Goal: Register for event/course

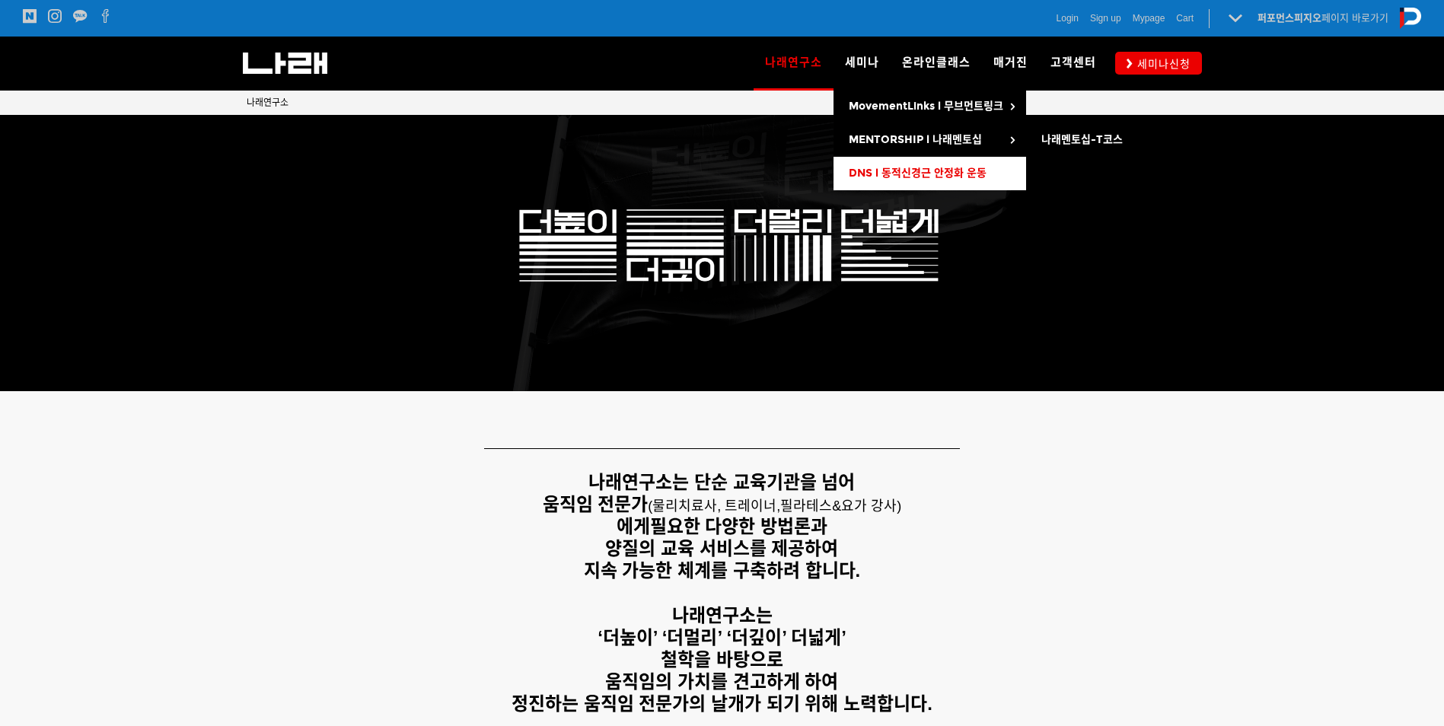
click at [891, 170] on span "DNS l 동적신경근 안정화 운동" at bounding box center [918, 173] width 138 height 13
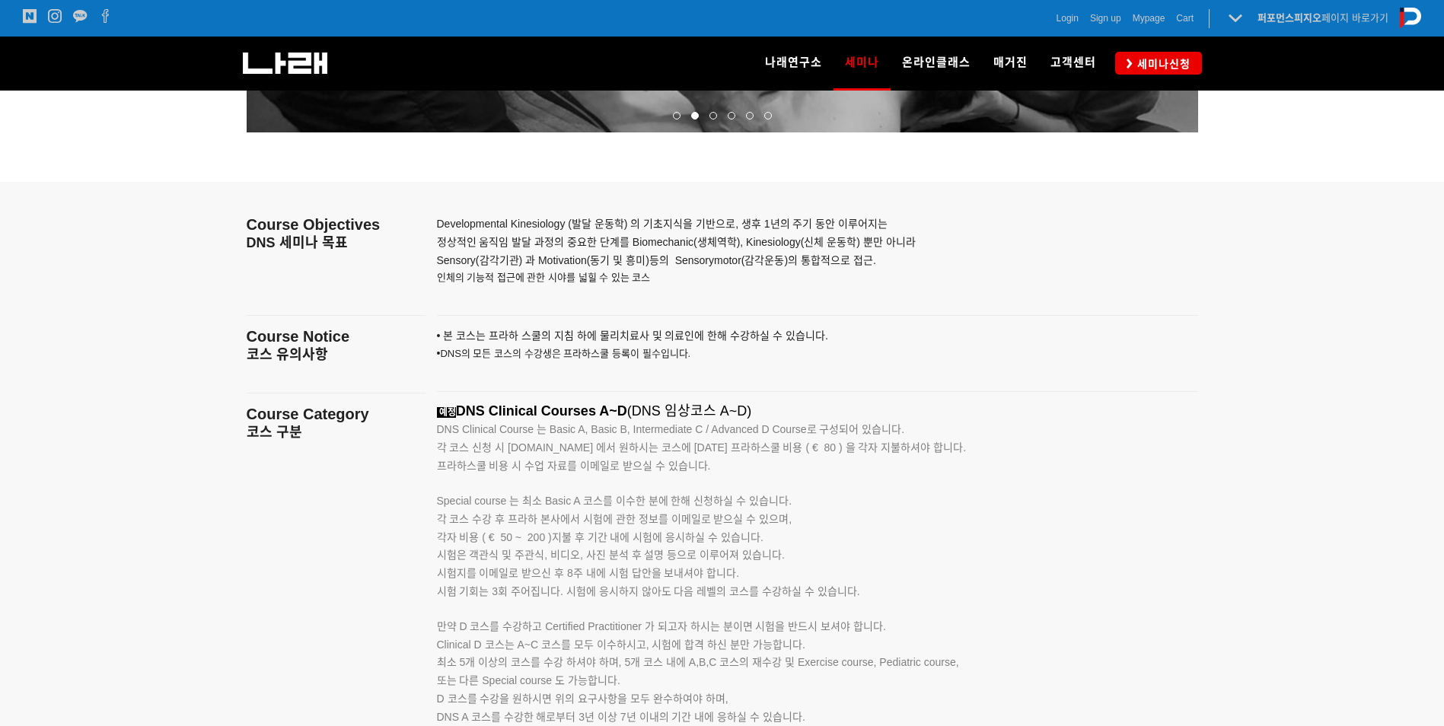
scroll to position [2641, 0]
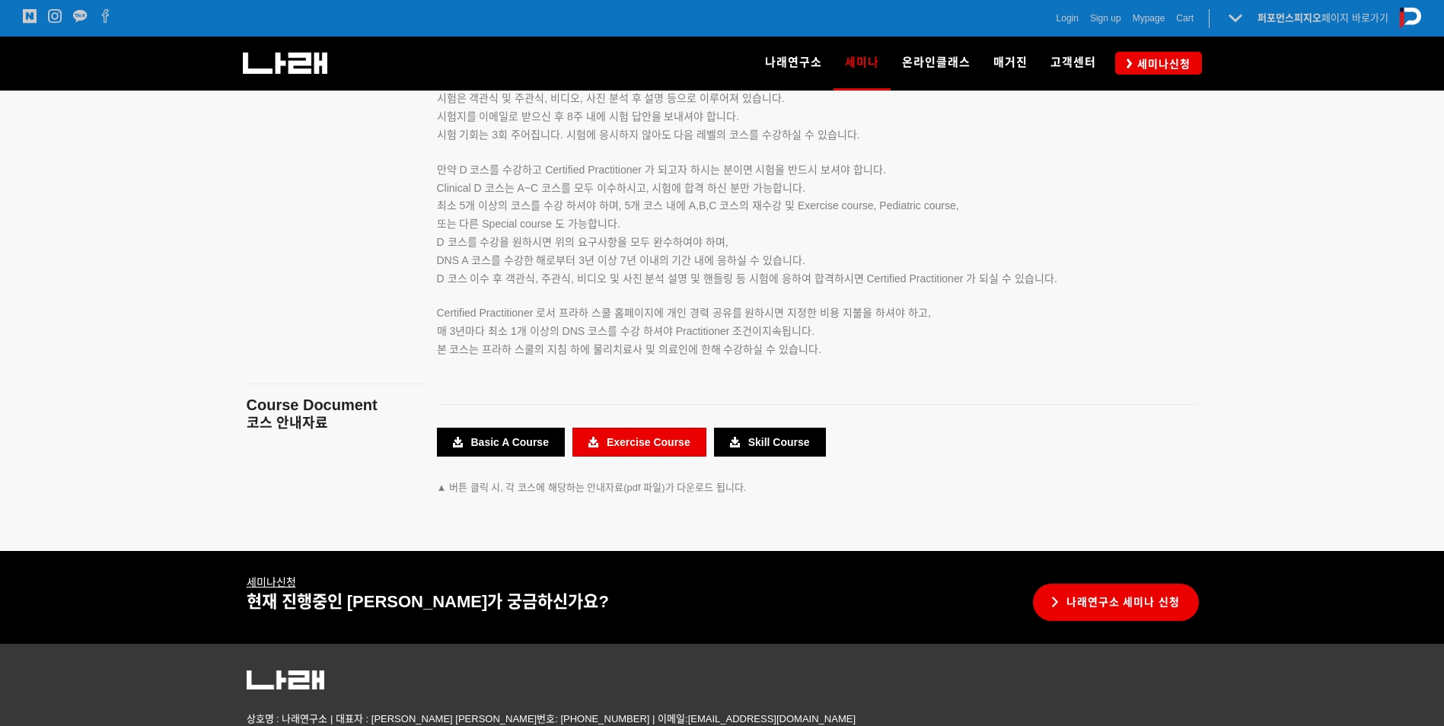
click at [653, 438] on link "Exercise Course" at bounding box center [640, 442] width 134 height 29
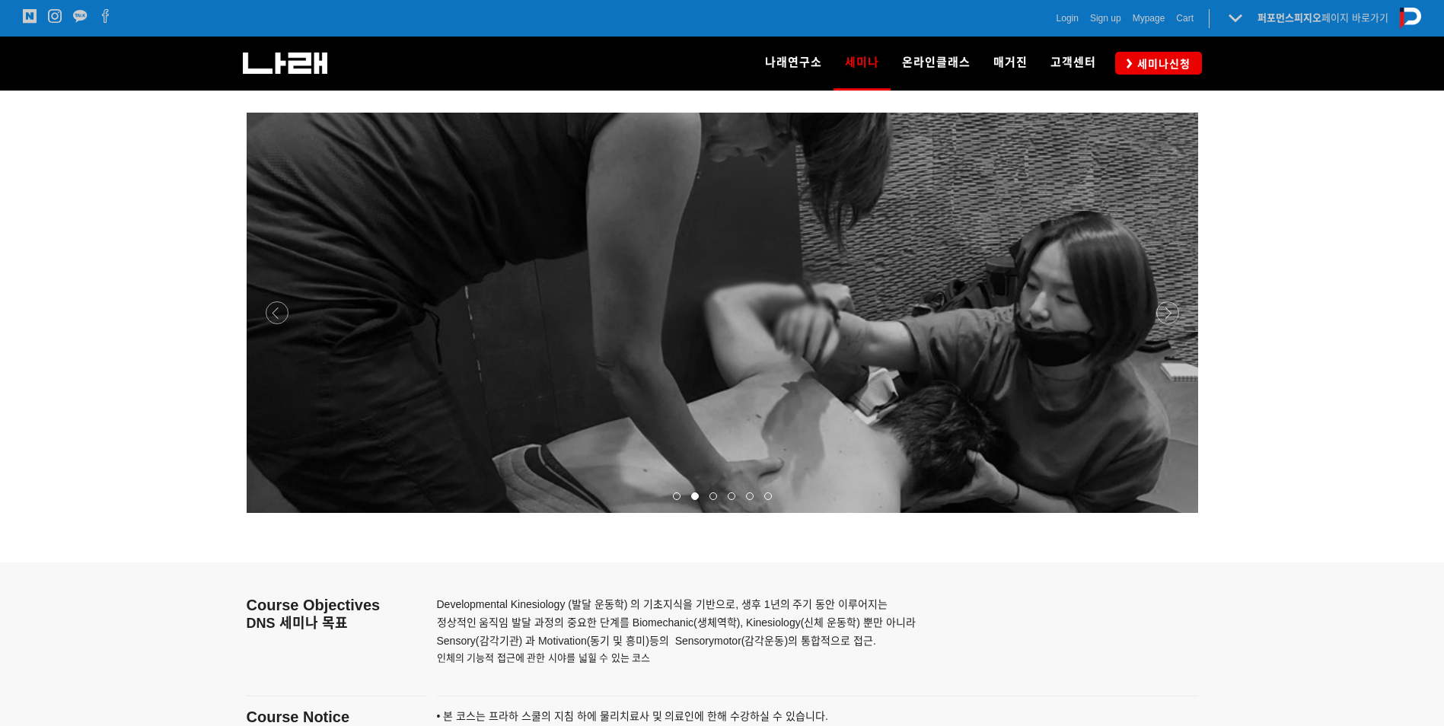
scroll to position [1727, 0]
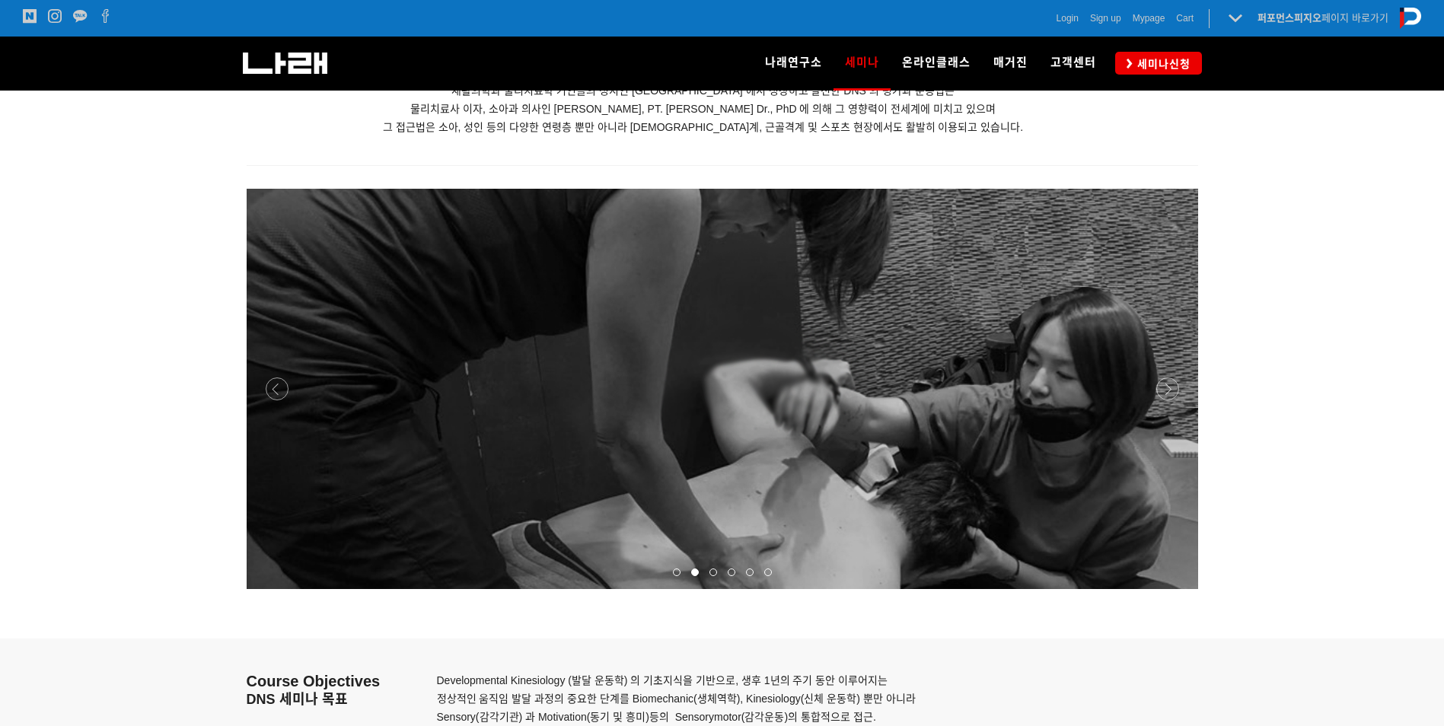
click at [1001, 155] on div at bounding box center [722, 166] width 975 height 24
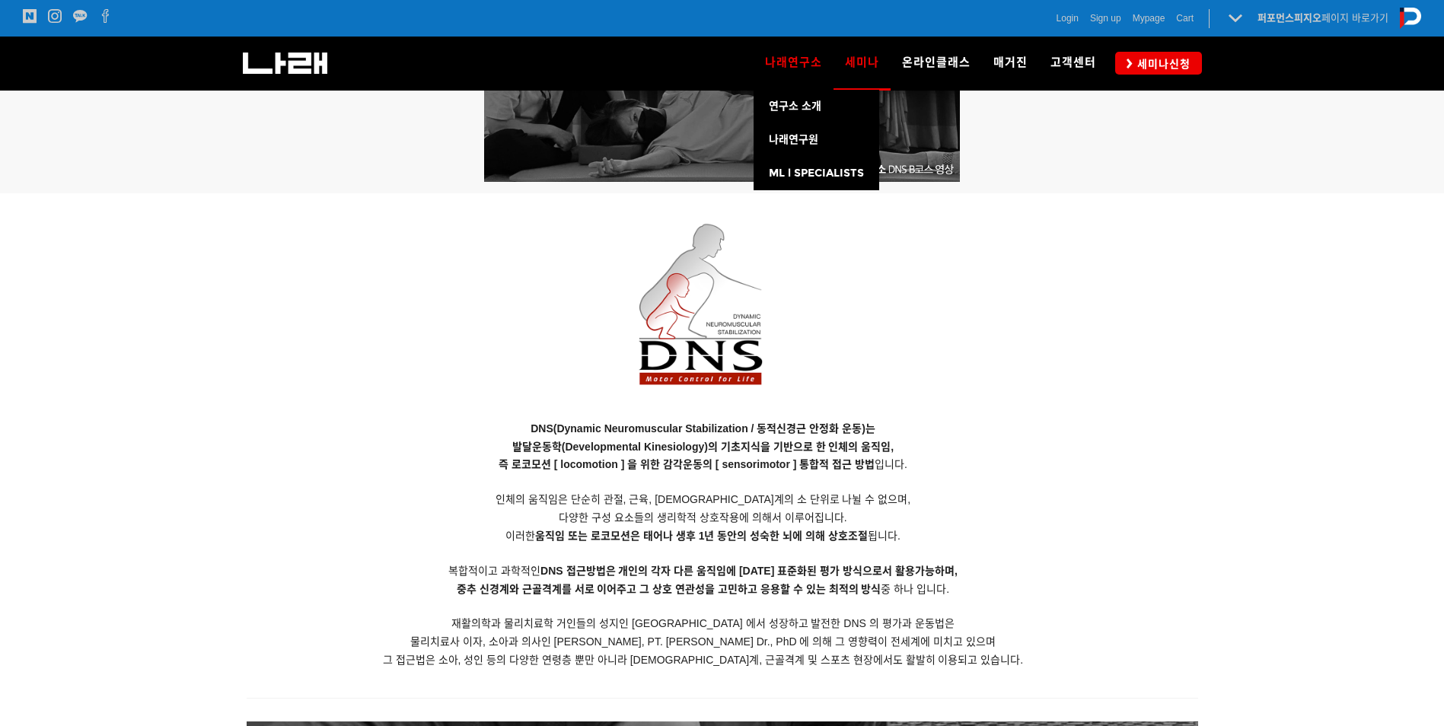
scroll to position [889, 0]
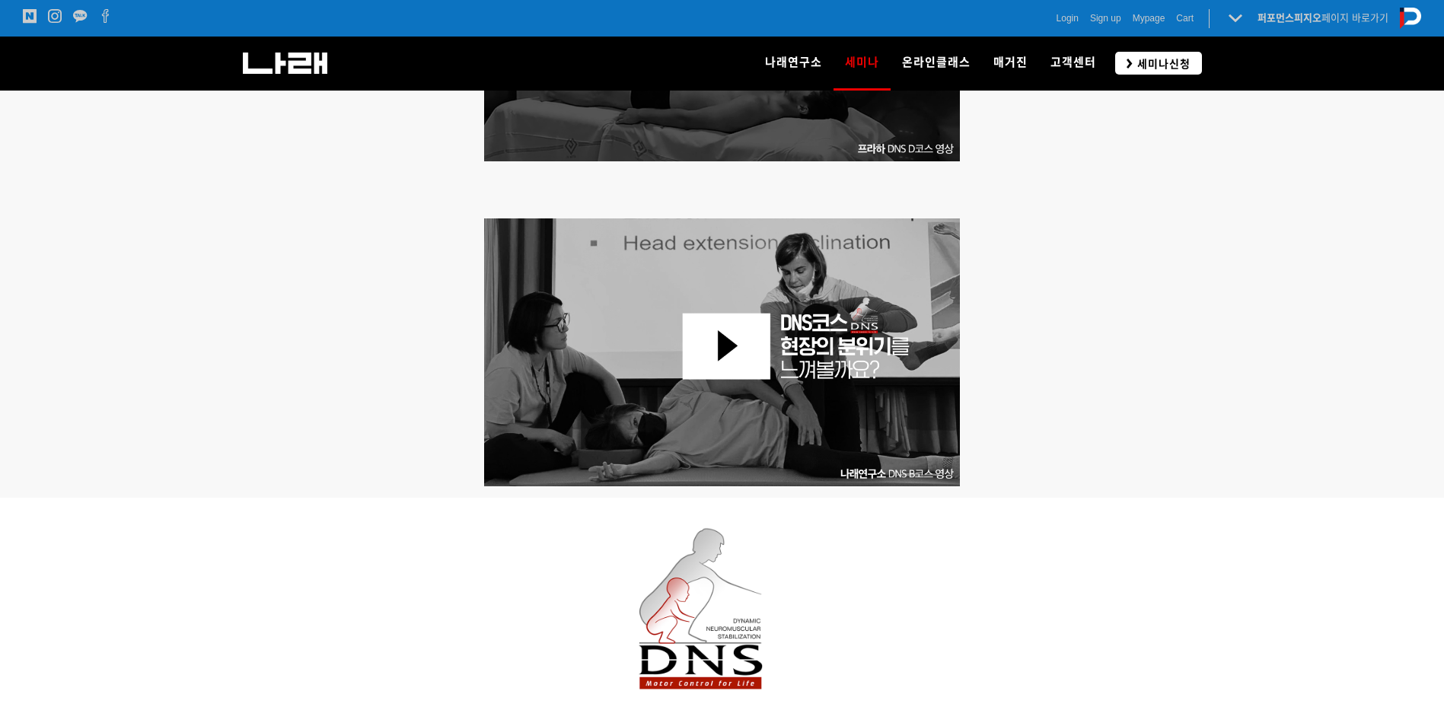
click at [1162, 64] on span "세미나신청" at bounding box center [1162, 63] width 58 height 15
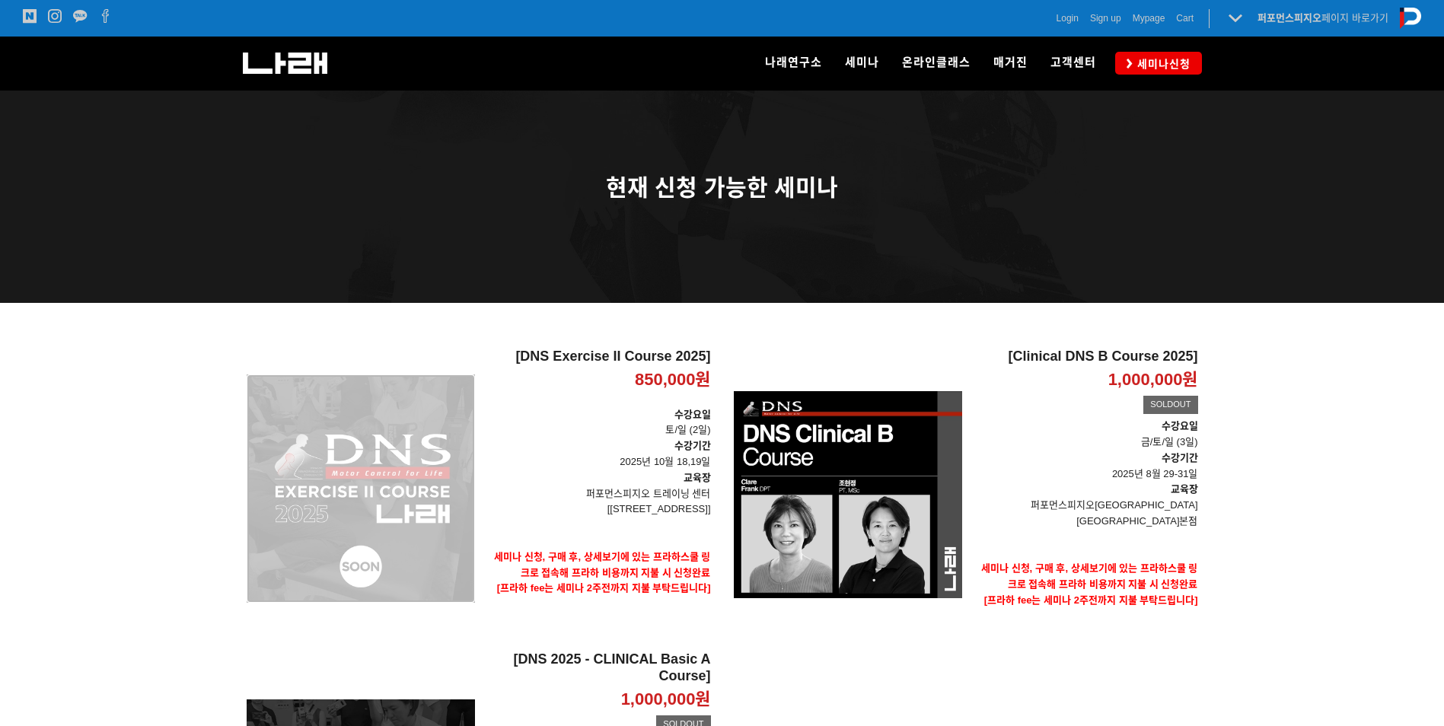
click at [388, 568] on div "[DNS Exercise II Course 2025] 850,000원 TIME SALE" at bounding box center [361, 489] width 228 height 280
